Goal: Navigation & Orientation: Find specific page/section

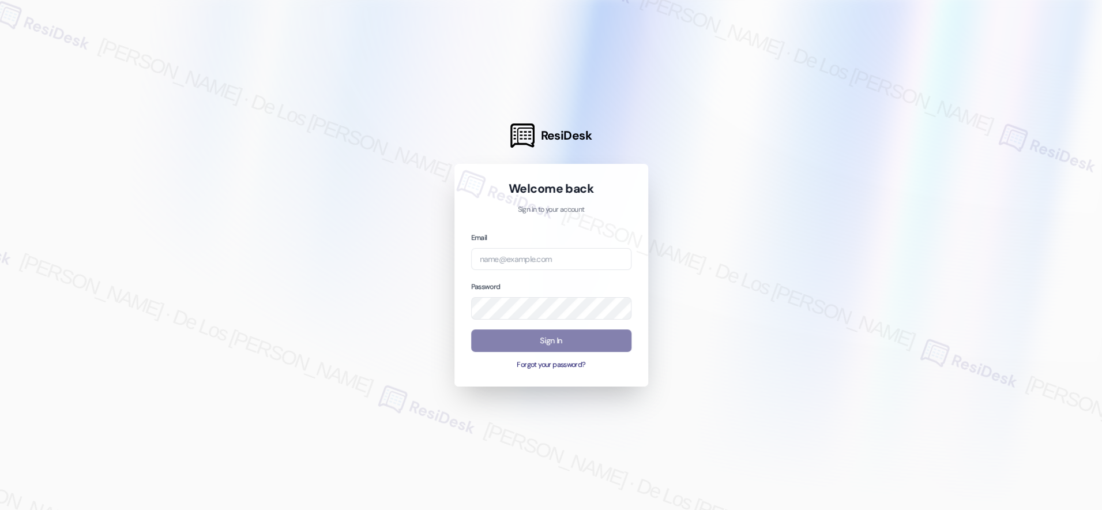
click at [974, 155] on div at bounding box center [551, 255] width 1102 height 510
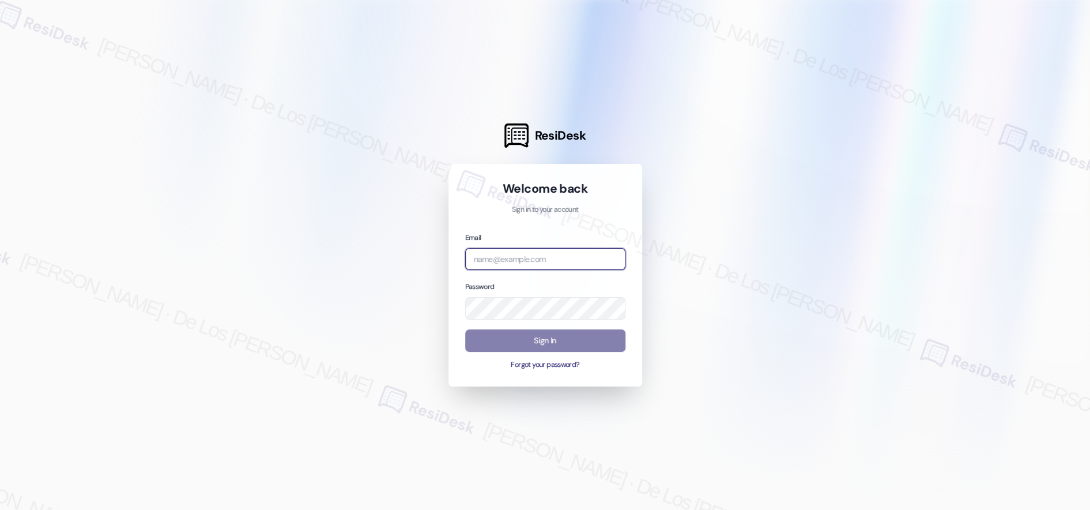
click at [556, 258] on input "email" at bounding box center [545, 259] width 160 height 22
paste input "automated-surveys-res_prop-[PERSON_NAME].[PERSON_NAME]@res_[DOMAIN_NAME]"
type input "automated-surveys-res_prop-[PERSON_NAME].[PERSON_NAME]@res_[DOMAIN_NAME]"
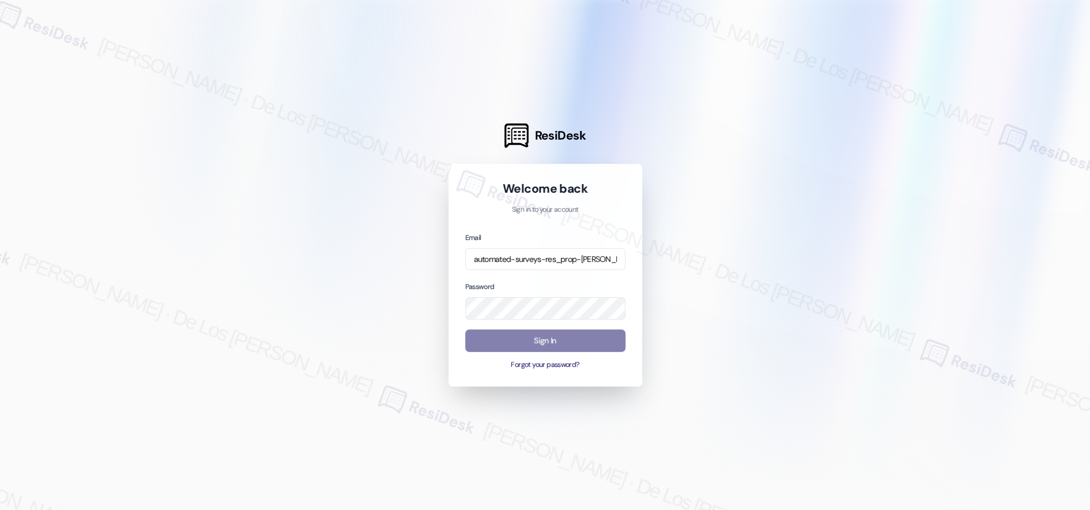
click at [1007, 155] on div at bounding box center [545, 255] width 1090 height 510
drag, startPoint x: 747, startPoint y: 287, endPoint x: 646, endPoint y: 337, distance: 112.9
click at [737, 295] on div at bounding box center [545, 255] width 1090 height 510
click at [588, 351] on div "Sign In Forgot your password?" at bounding box center [545, 349] width 160 height 40
click at [589, 343] on button "Sign In" at bounding box center [545, 340] width 160 height 22
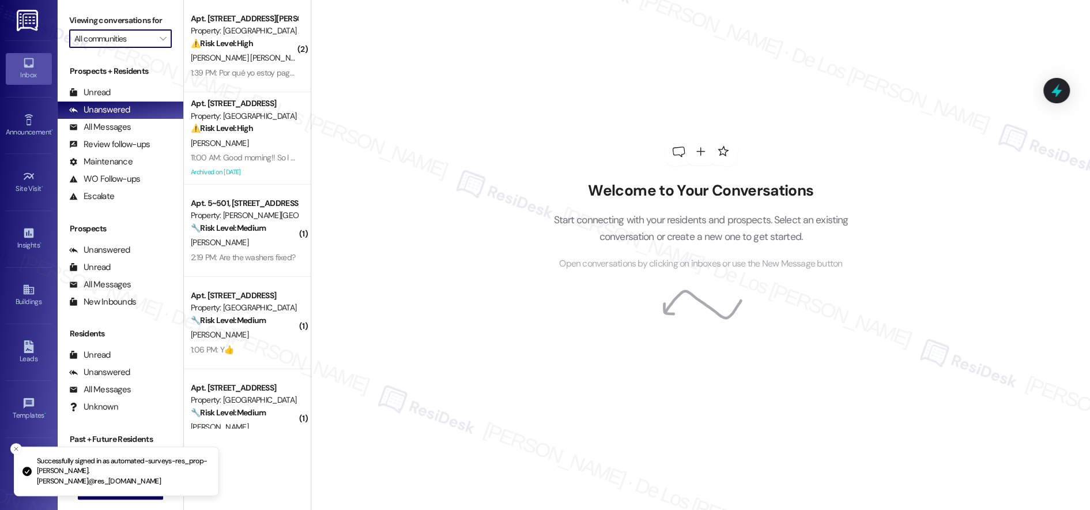
click at [123, 37] on input "All communities" at bounding box center [113, 38] width 79 height 18
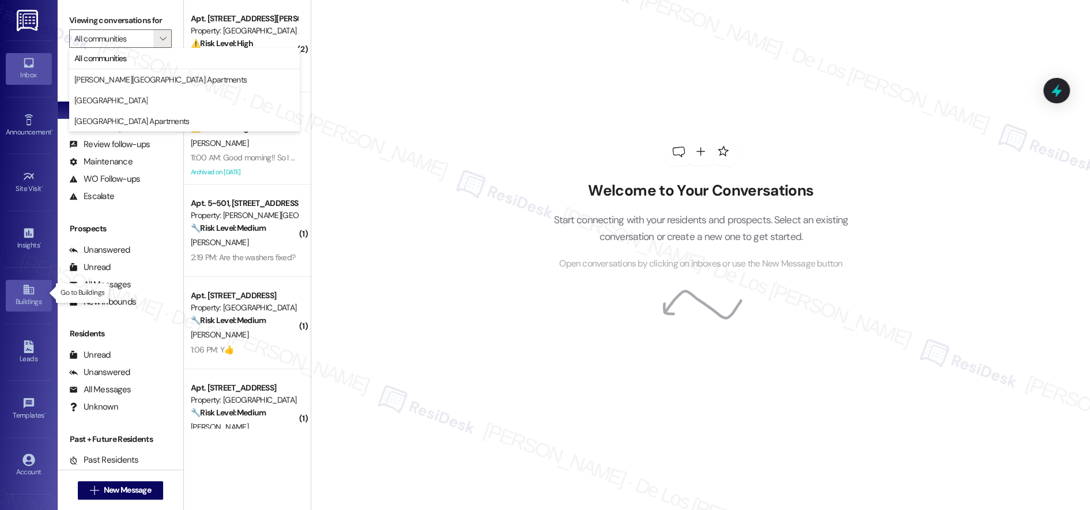
click at [27, 289] on icon at bounding box center [28, 290] width 10 height 10
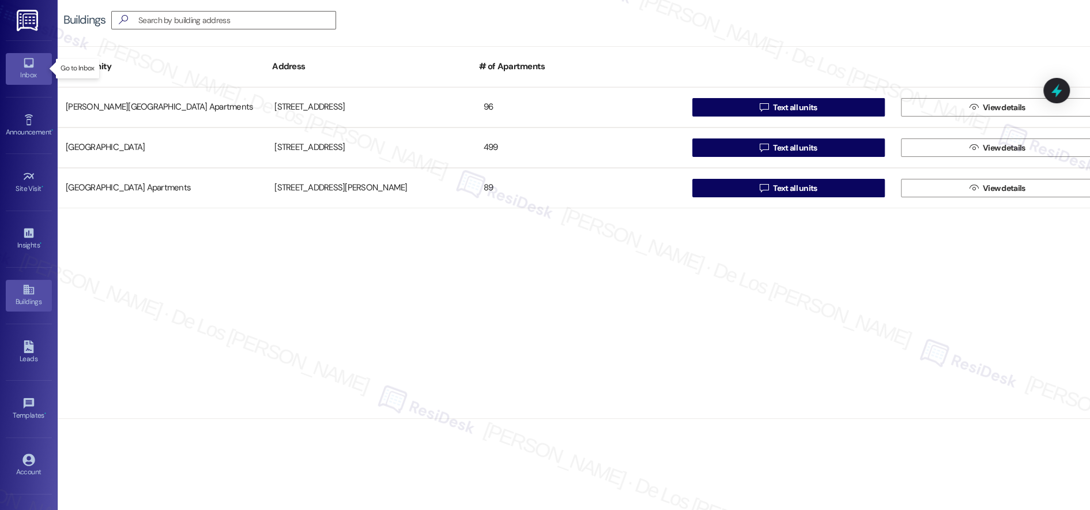
click at [15, 67] on link "Inbox" at bounding box center [29, 68] width 46 height 31
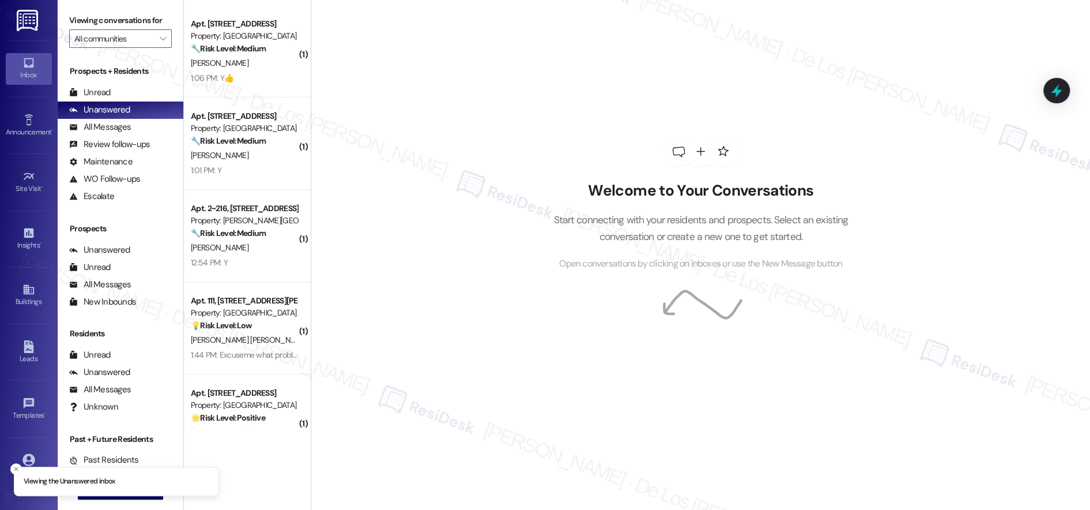
scroll to position [402, 0]
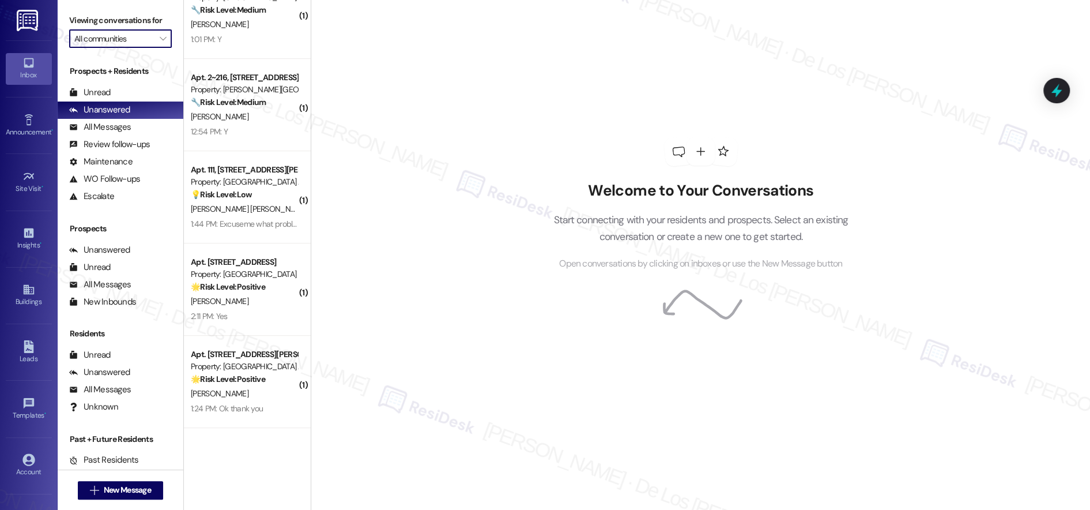
click at [135, 35] on input "All communities" at bounding box center [113, 38] width 79 height 18
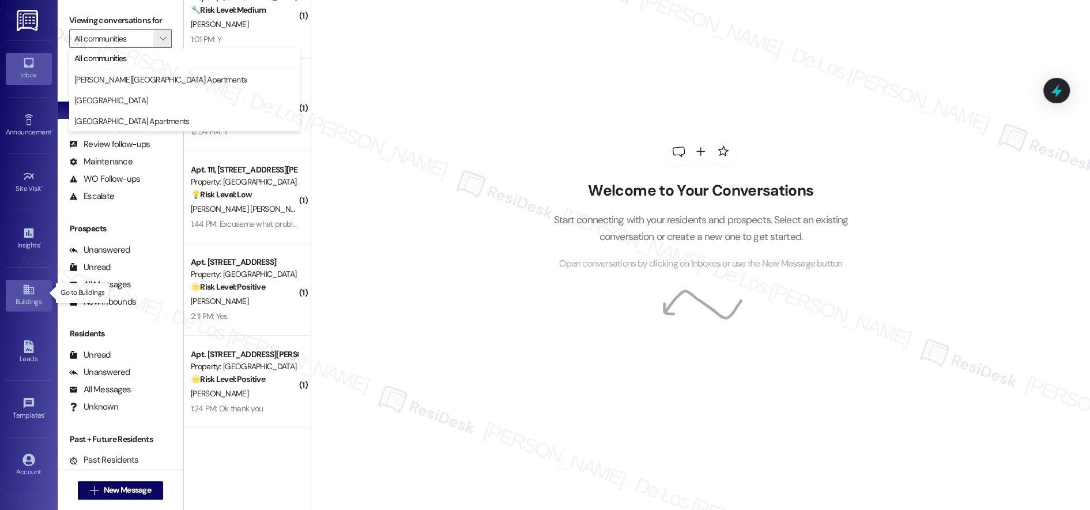
click at [25, 296] on div "Buildings" at bounding box center [29, 302] width 58 height 12
